Goal: Find specific page/section: Find specific page/section

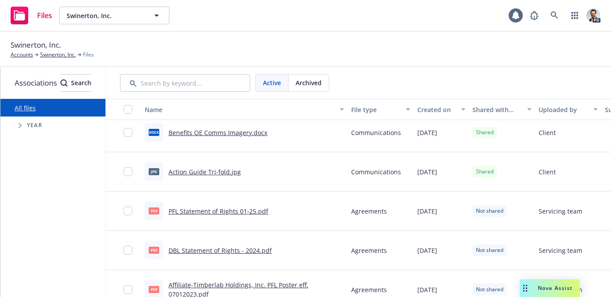
scroll to position [1019, 0]
